Goal: Check status

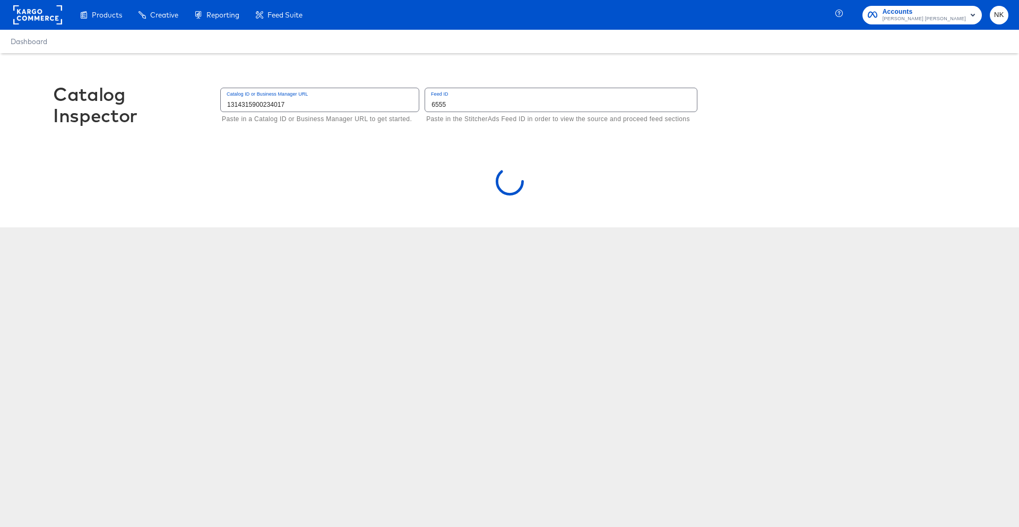
click at [488, 72] on div "Catalog Inspector Catalog ID or Business Manager URL 1314315900234017 Paste in …" at bounding box center [509, 110] width 913 height 114
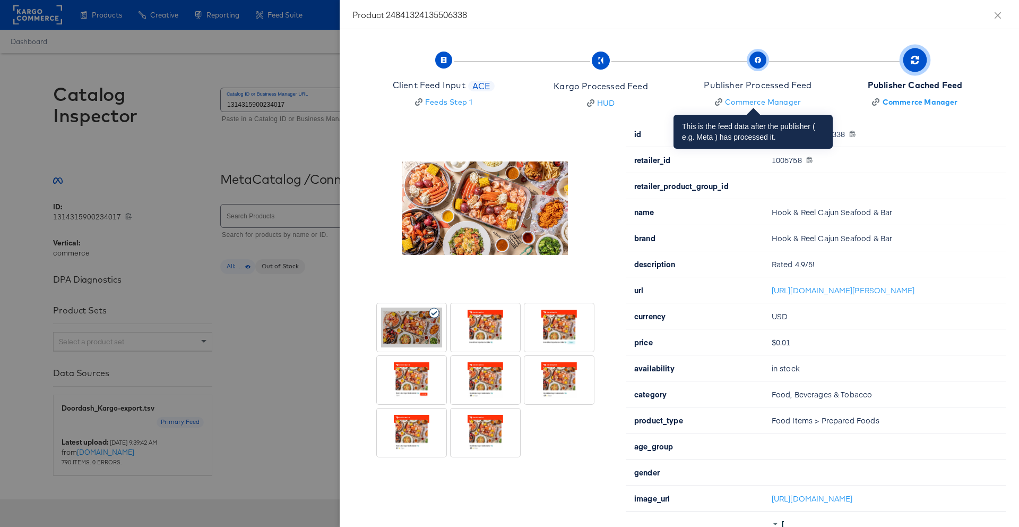
click at [779, 85] on div "Publisher Processed Feed" at bounding box center [758, 85] width 108 height 12
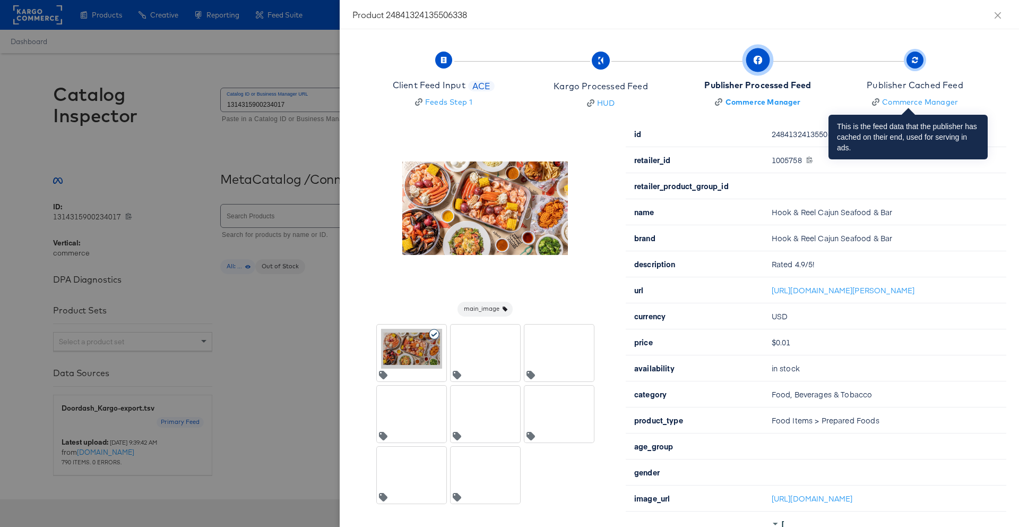
click at [869, 83] on div "Publisher Cached Feed" at bounding box center [915, 85] width 97 height 12
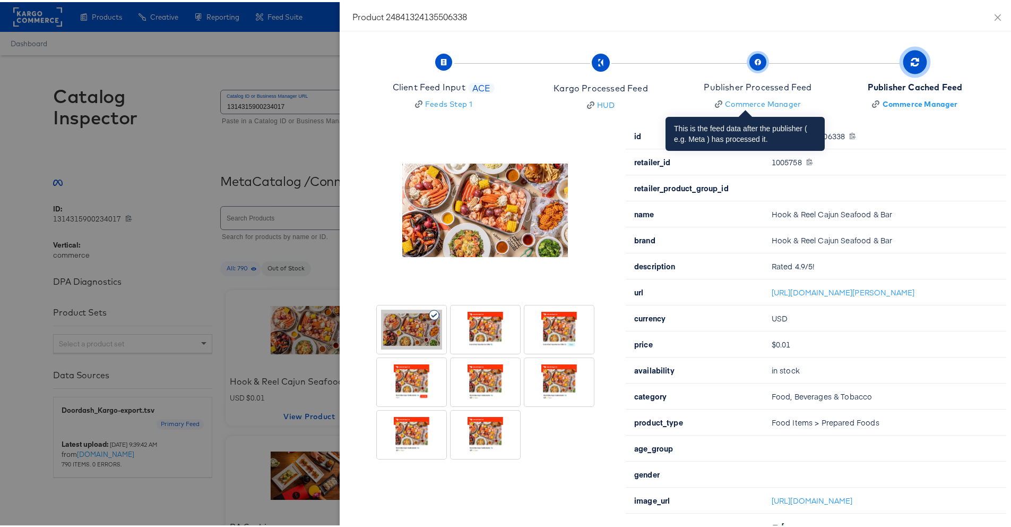
click at [713, 88] on div "Publisher Processed Feed" at bounding box center [758, 85] width 108 height 12
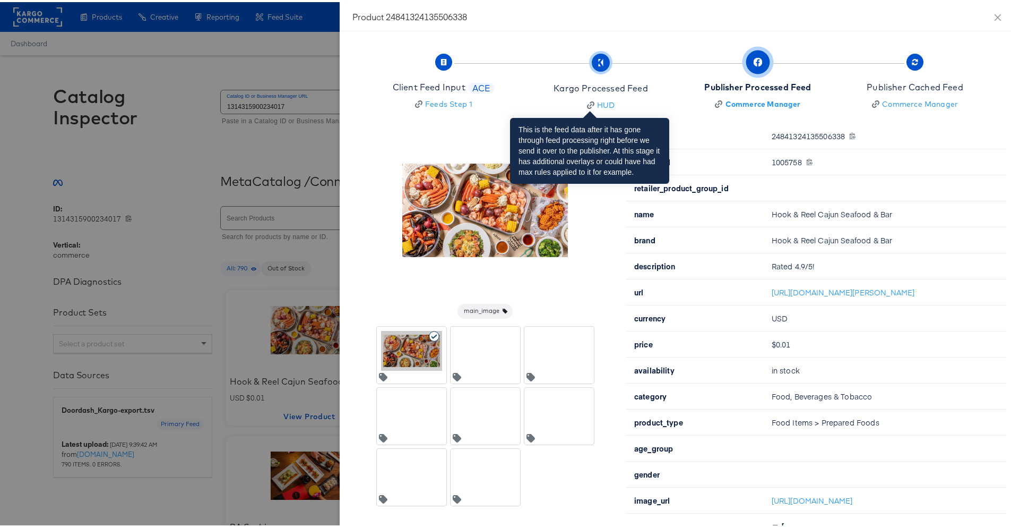
click at [626, 88] on div "Kargo Processed Feed" at bounding box center [601, 86] width 94 height 12
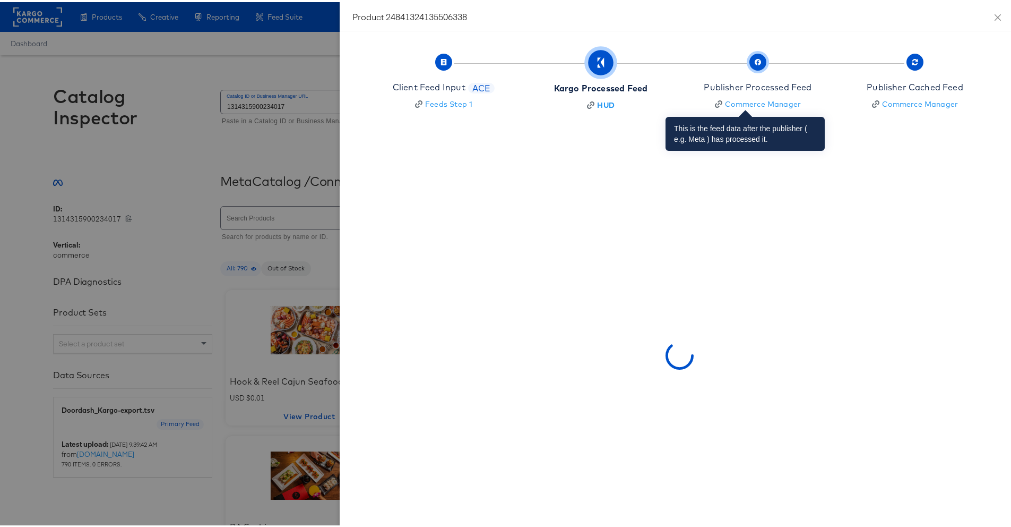
click at [715, 88] on div "Publisher Processed Feed" at bounding box center [758, 85] width 108 height 12
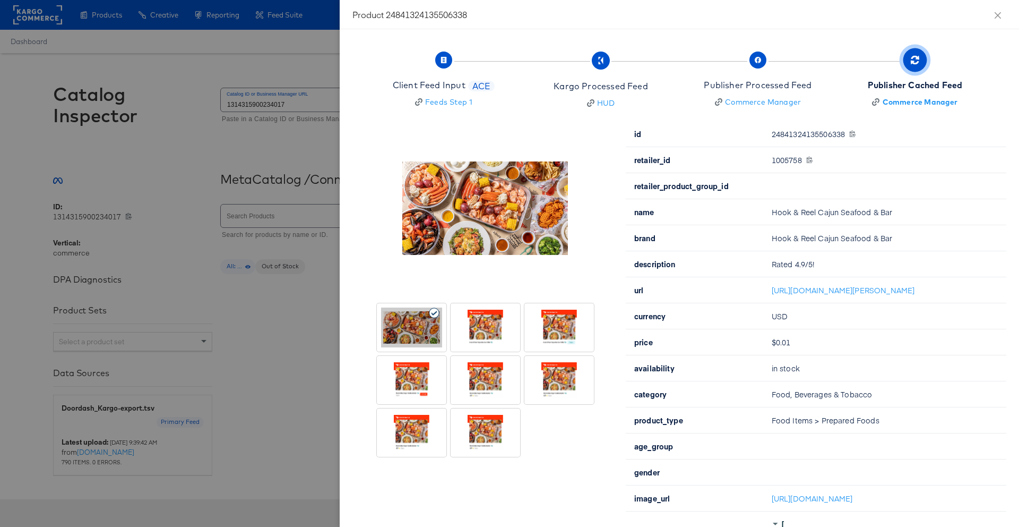
click at [468, 338] on div at bounding box center [485, 327] width 61 height 40
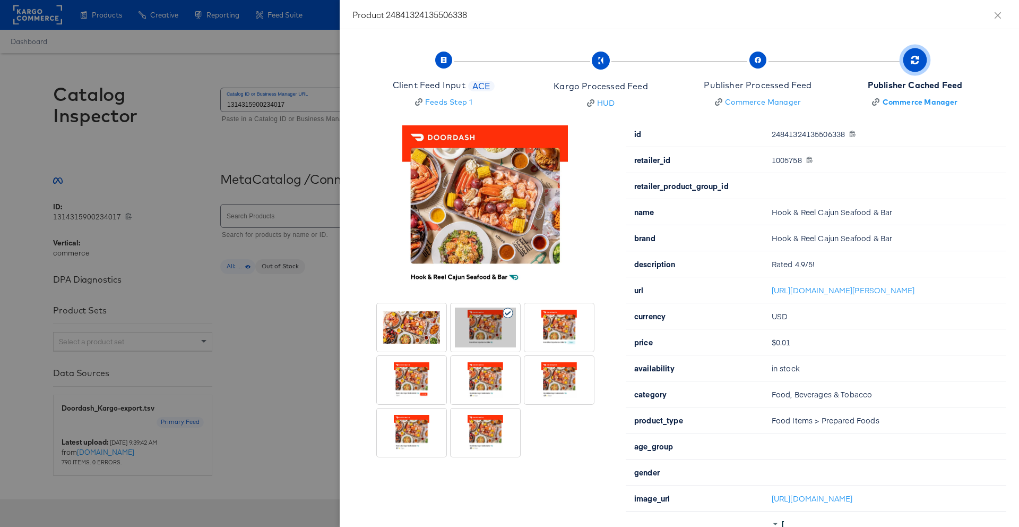
click at [538, 327] on div at bounding box center [559, 327] width 61 height 40
click at [487, 365] on div at bounding box center [485, 380] width 61 height 40
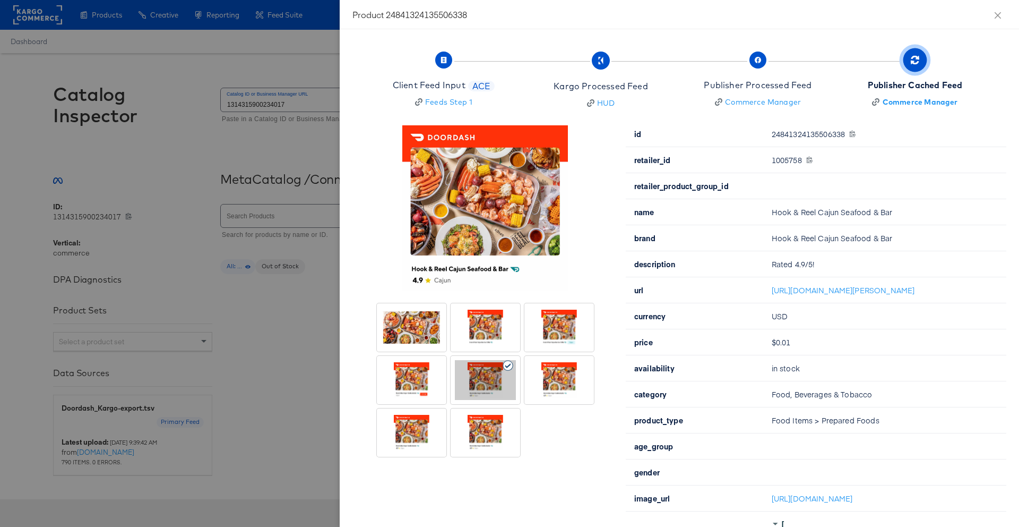
click at [407, 382] on div at bounding box center [411, 380] width 61 height 40
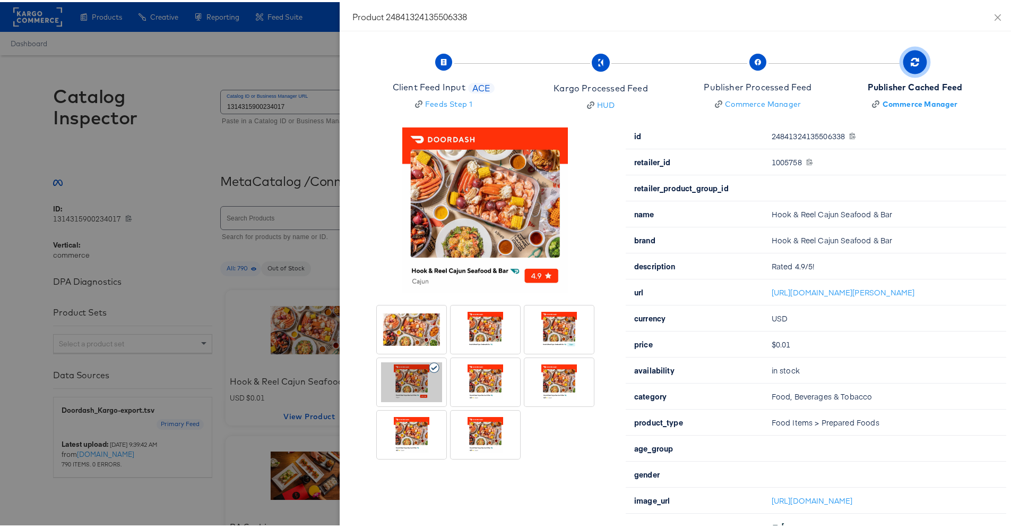
click at [457, 405] on div at bounding box center [485, 379] width 217 height 153
drag, startPoint x: 411, startPoint y: 415, endPoint x: 554, endPoint y: 392, distance: 144.2
click at [412, 415] on div at bounding box center [411, 432] width 61 height 40
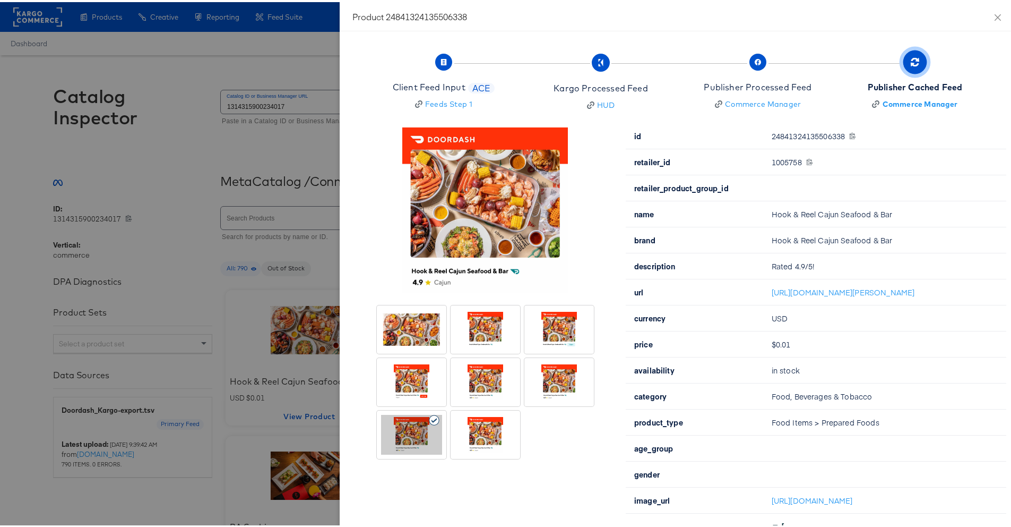
click at [571, 386] on div at bounding box center [559, 380] width 61 height 40
drag, startPoint x: 512, startPoint y: 415, endPoint x: 506, endPoint y: 416, distance: 5.5
click at [511, 415] on div at bounding box center [486, 432] width 70 height 48
click at [485, 396] on div at bounding box center [485, 380] width 61 height 40
click at [425, 385] on div at bounding box center [411, 380] width 61 height 40
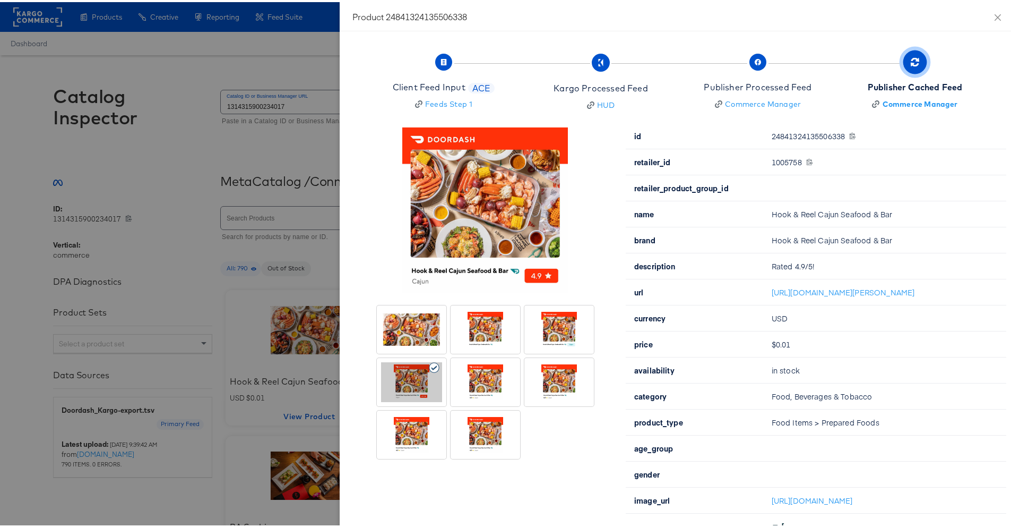
drag, startPoint x: 467, startPoint y: 352, endPoint x: 479, endPoint y: 340, distance: 17.6
click at [467, 352] on div at bounding box center [485, 379] width 217 height 153
click at [489, 334] on div at bounding box center [485, 327] width 61 height 40
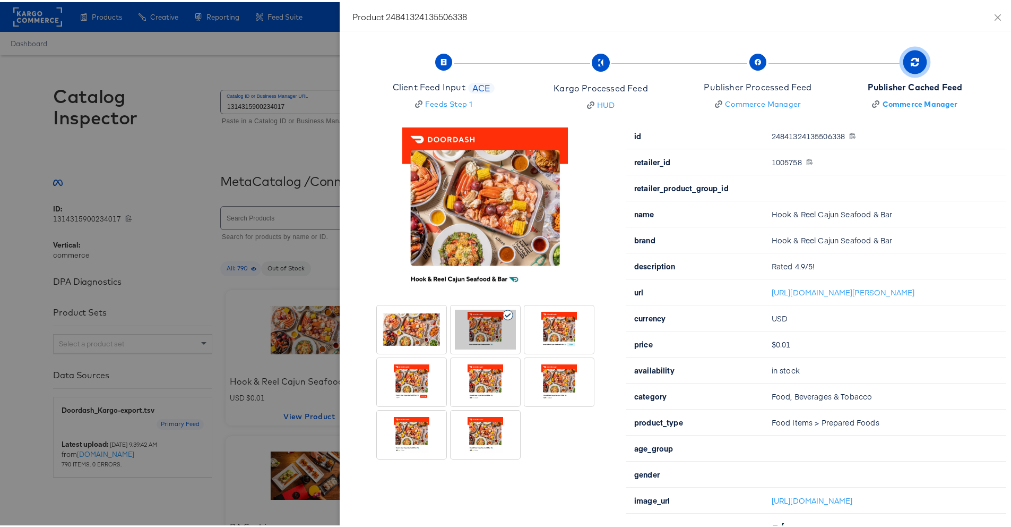
click at [536, 327] on div at bounding box center [559, 327] width 61 height 40
click at [410, 333] on div at bounding box center [411, 327] width 61 height 40
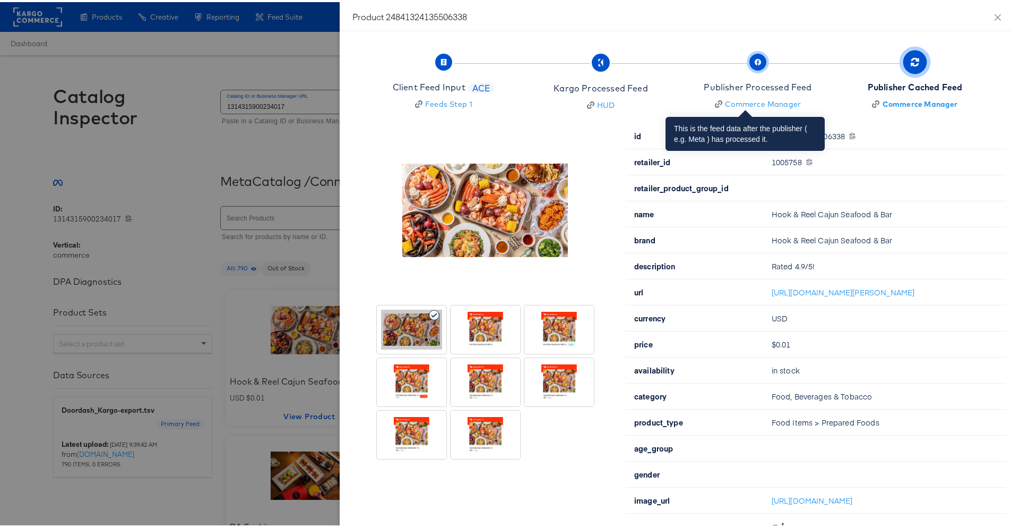
click at [732, 88] on div "Publisher Processed Feed" at bounding box center [758, 85] width 108 height 12
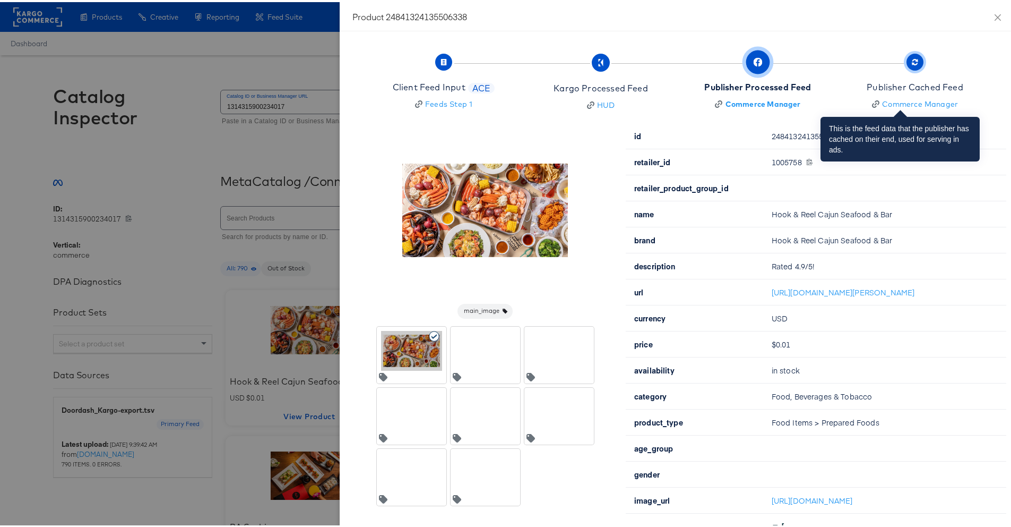
click at [907, 59] on span "button" at bounding box center [915, 59] width 17 height 17
